Goal: Task Accomplishment & Management: Use online tool/utility

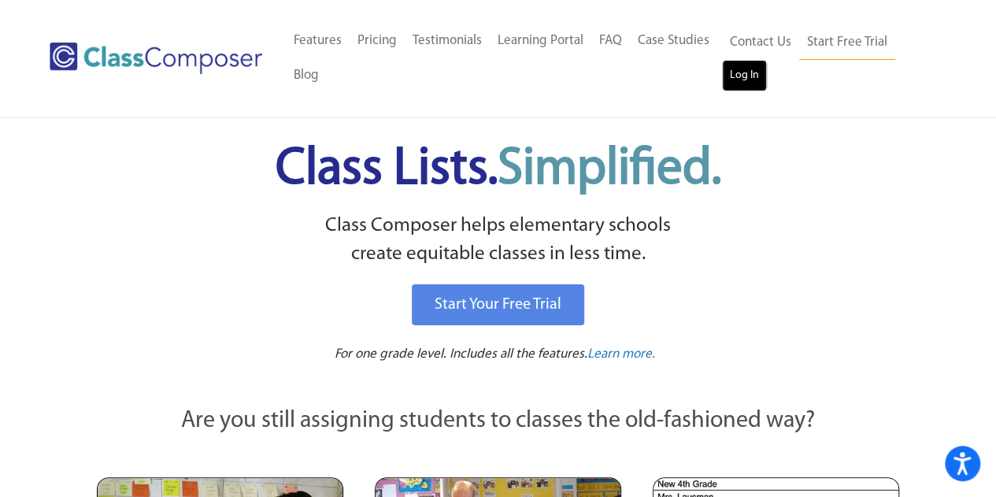
click at [742, 72] on link "Log In" at bounding box center [744, 75] width 45 height 31
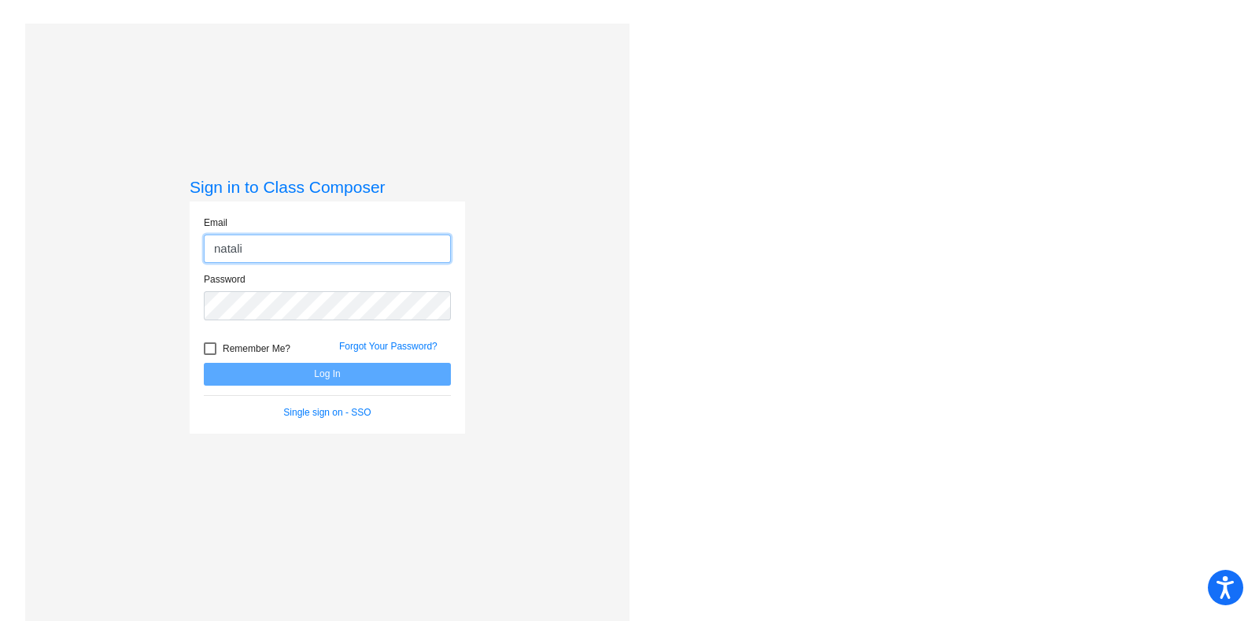
type input "[PERSON_NAME][EMAIL_ADDRESS][PERSON_NAME][DOMAIN_NAME]"
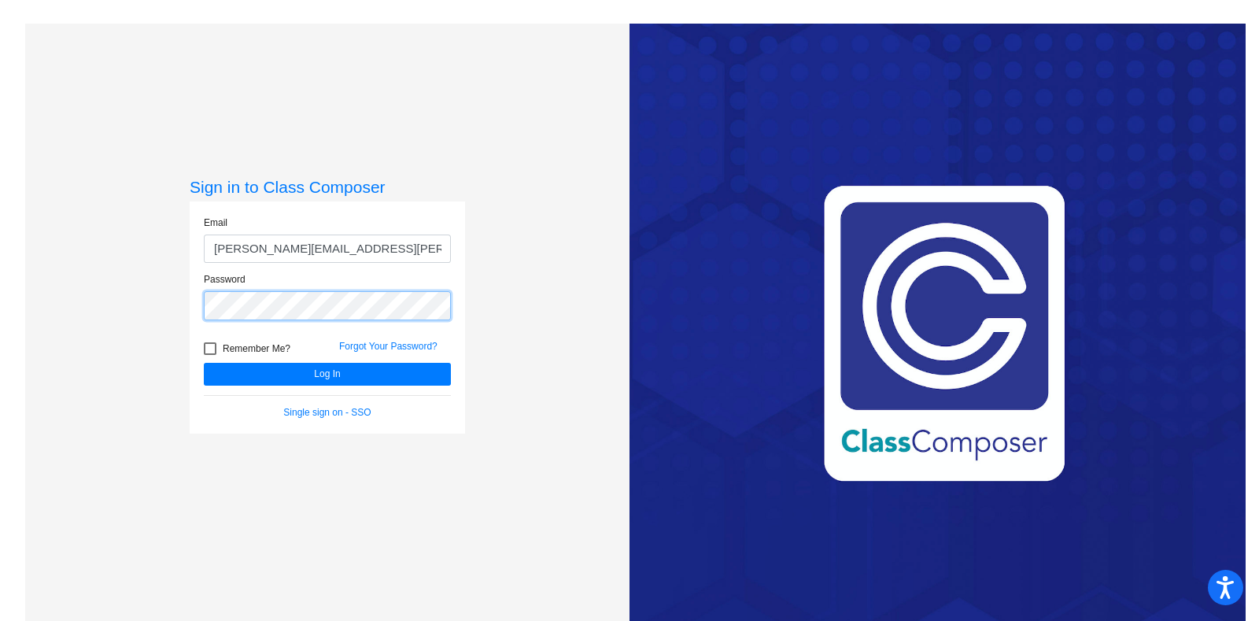
click at [204, 363] on button "Log In" at bounding box center [327, 374] width 247 height 23
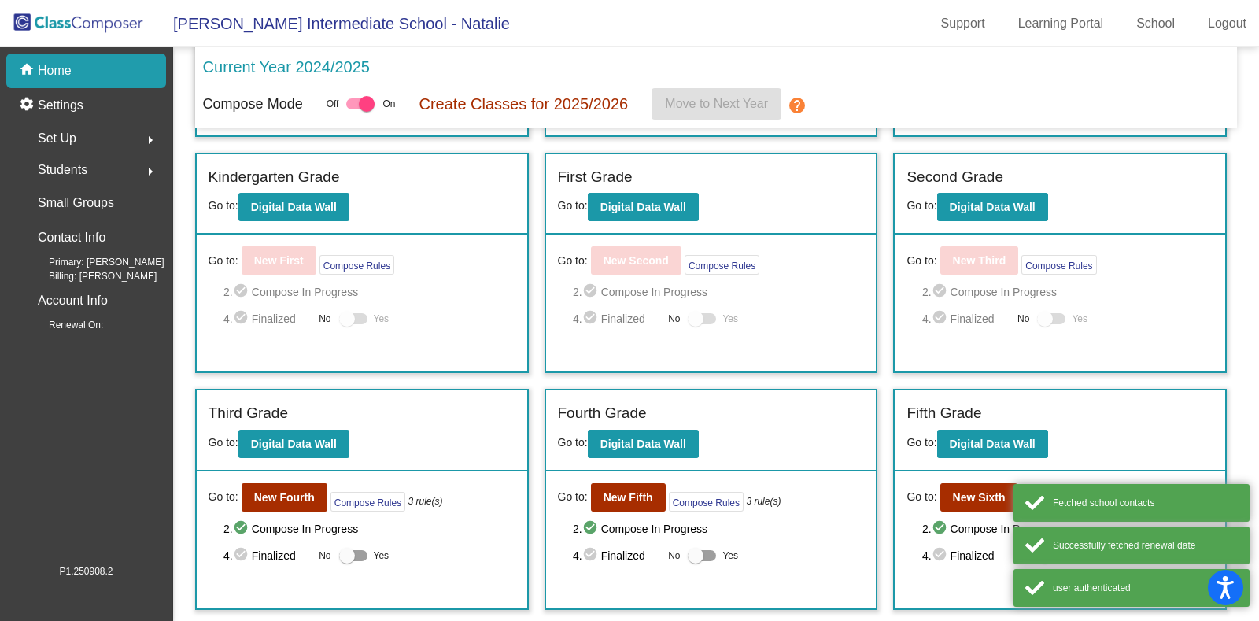
scroll to position [305, 0]
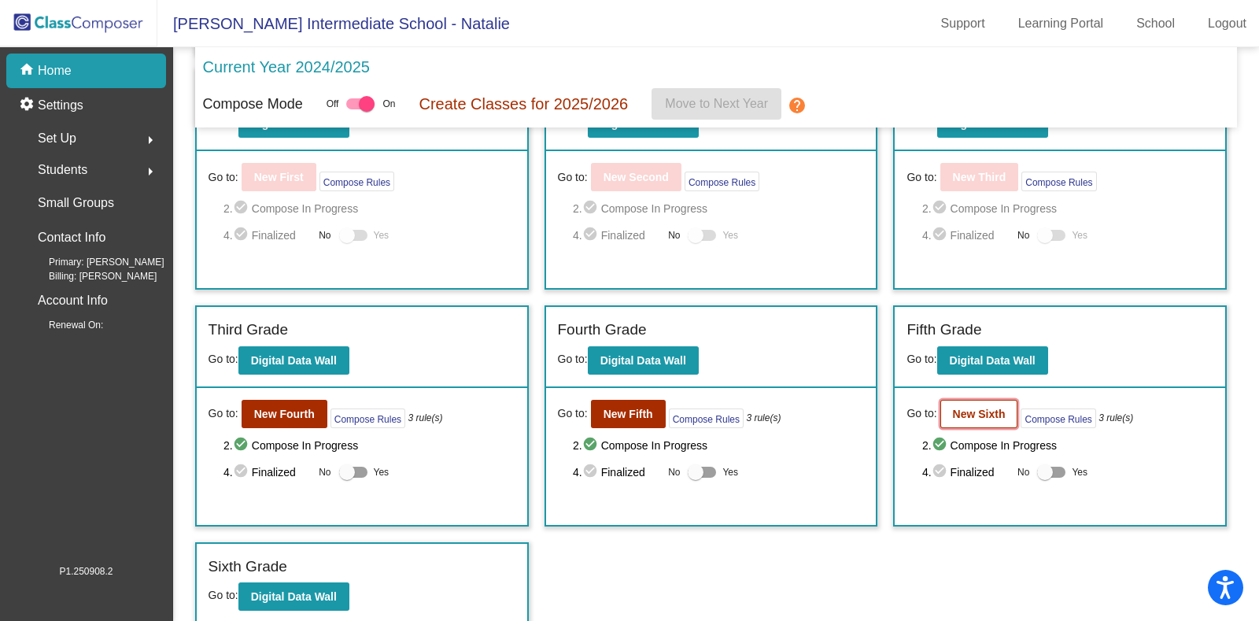
click at [994, 419] on button "New Sixth" at bounding box center [980, 414] width 78 height 28
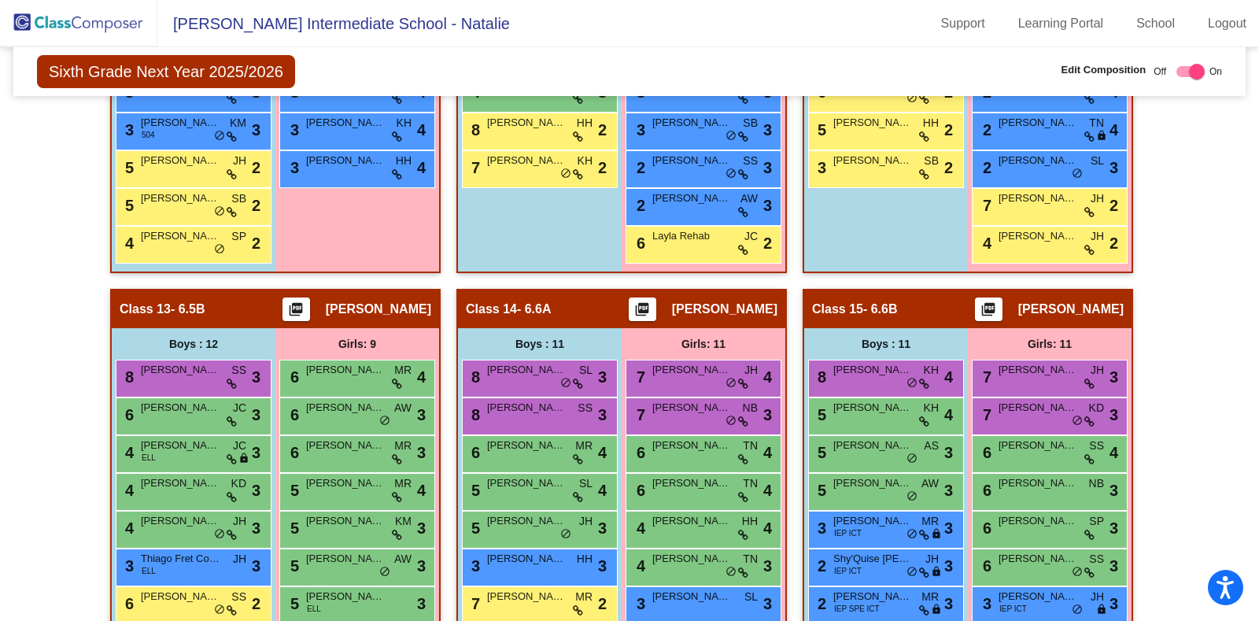
scroll to position [2545, 0]
